Goal: Find specific page/section: Find specific page/section

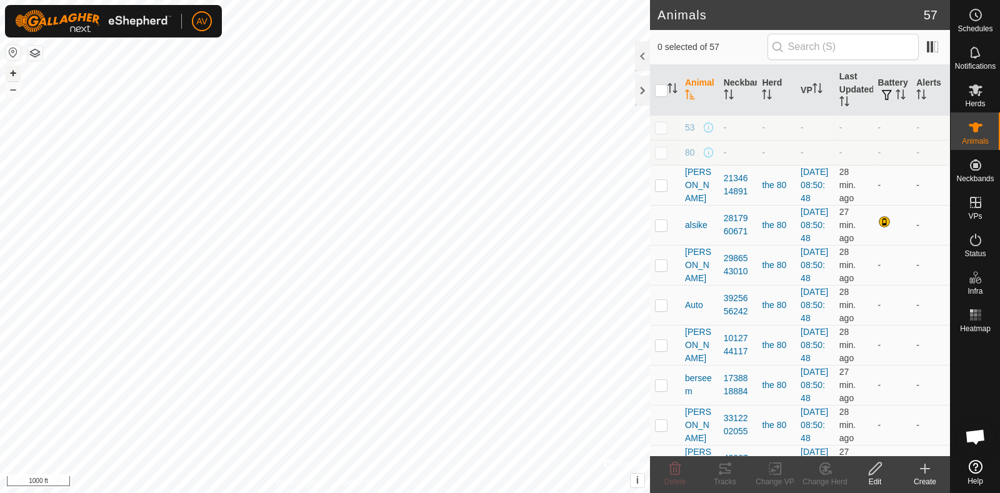
click at [18, 72] on button "+" at bounding box center [13, 73] width 15 height 15
click at [8, 71] on button "+" at bounding box center [13, 73] width 15 height 15
click at [12, 92] on button "–" at bounding box center [13, 89] width 15 height 15
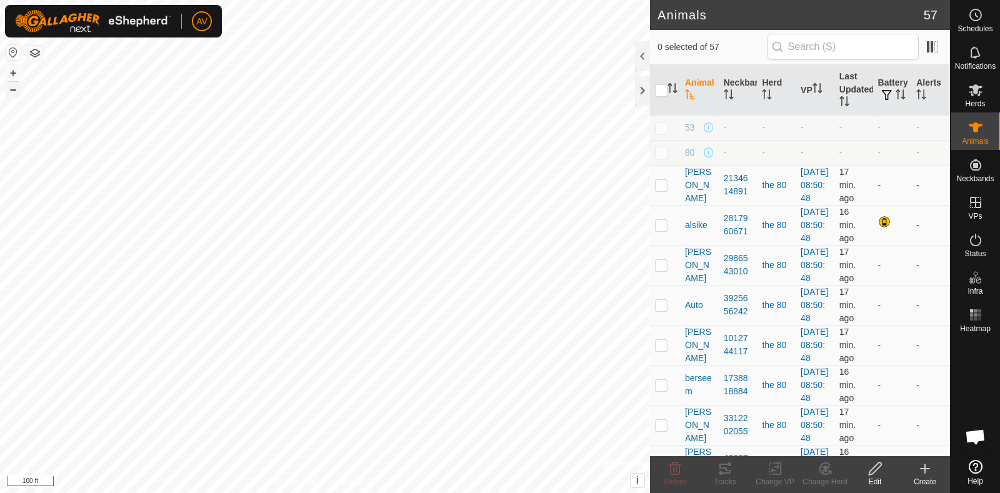
click at [11, 95] on button "–" at bounding box center [13, 89] width 15 height 15
checkbox input "true"
click at [731, 470] on icon at bounding box center [725, 468] width 15 height 15
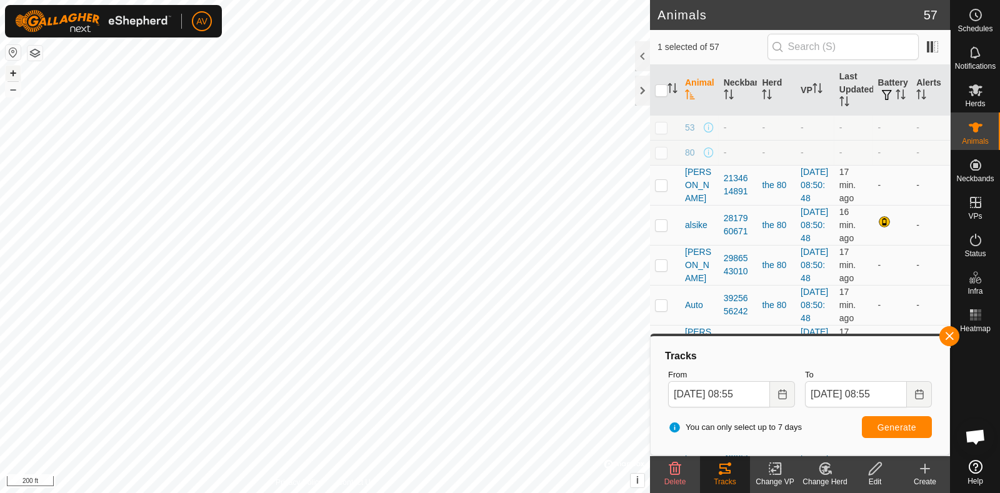
click at [14, 71] on button "+" at bounding box center [13, 73] width 15 height 15
click at [11, 86] on button "–" at bounding box center [13, 89] width 15 height 15
click at [9, 73] on button "+" at bounding box center [13, 73] width 15 height 15
